Goal: Navigation & Orientation: Find specific page/section

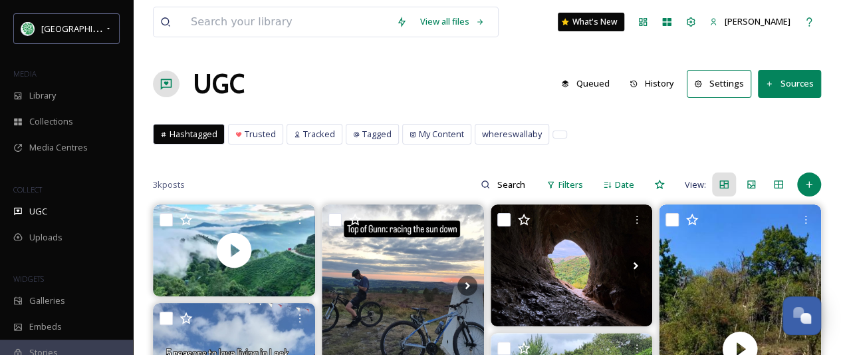
click at [647, 80] on button "History" at bounding box center [652, 84] width 58 height 26
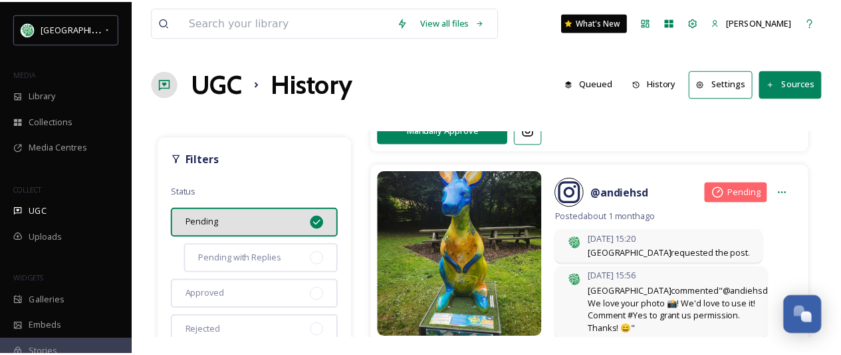
scroll to position [1131, 0]
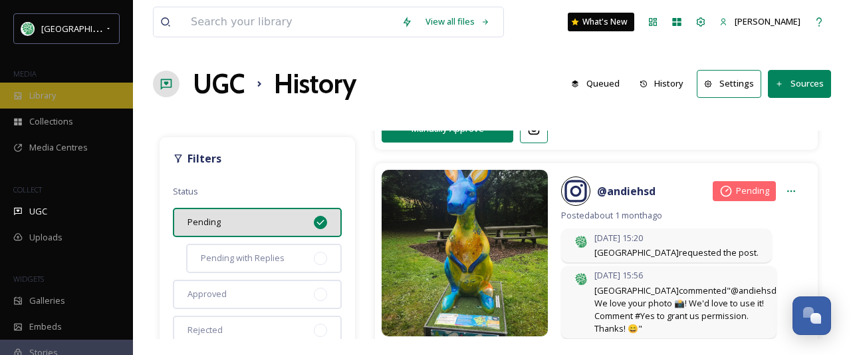
click at [77, 90] on div "Library" at bounding box center [66, 95] width 133 height 26
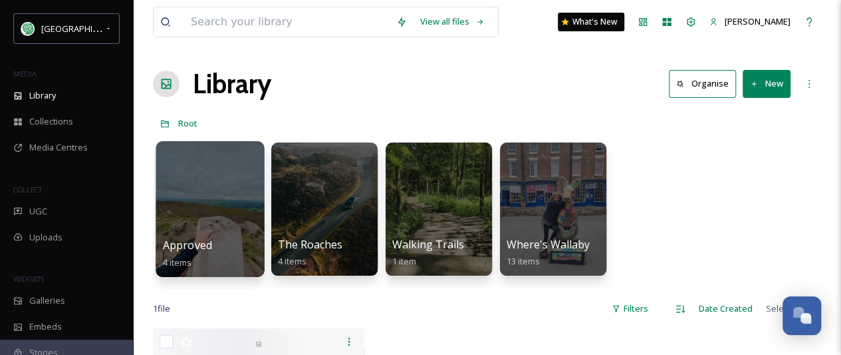
click at [225, 201] on div at bounding box center [210, 209] width 108 height 136
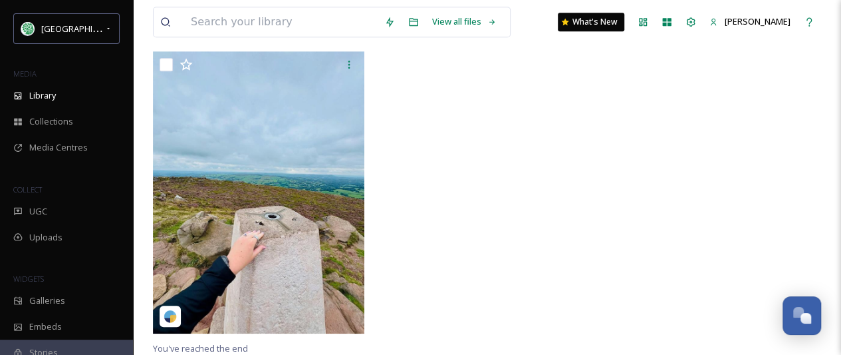
scroll to position [426, 0]
